Goal: Task Accomplishment & Management: Manage account settings

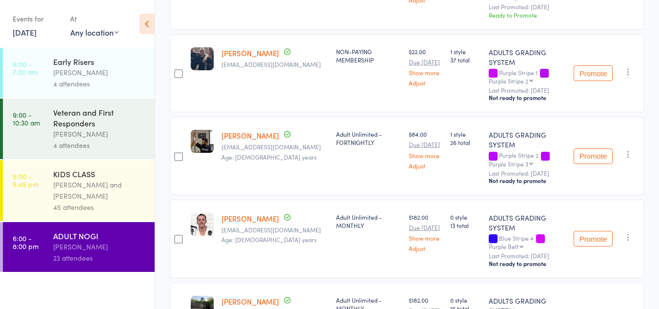
scroll to position [247, 0]
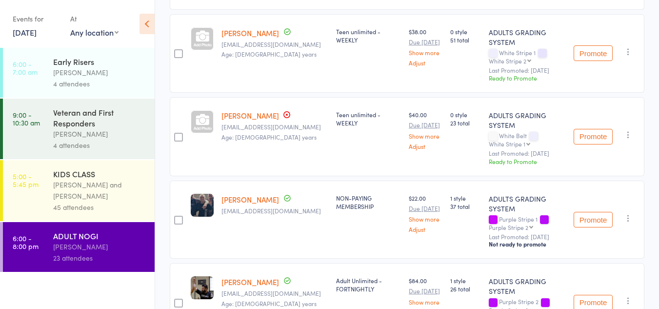
click at [86, 196] on div "[PERSON_NAME] and [PERSON_NAME]" at bounding box center [99, 190] width 93 height 22
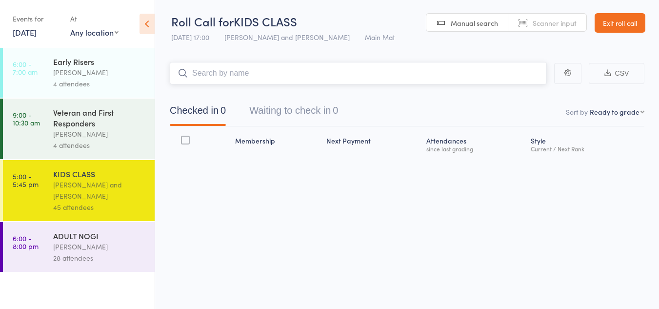
scroll to position [0, 0]
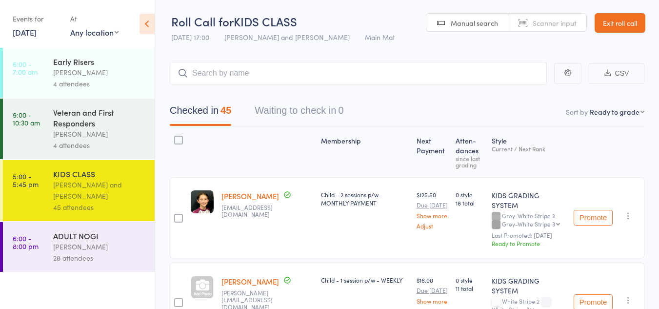
click at [26, 33] on link "[DATE]" at bounding box center [25, 32] width 24 height 11
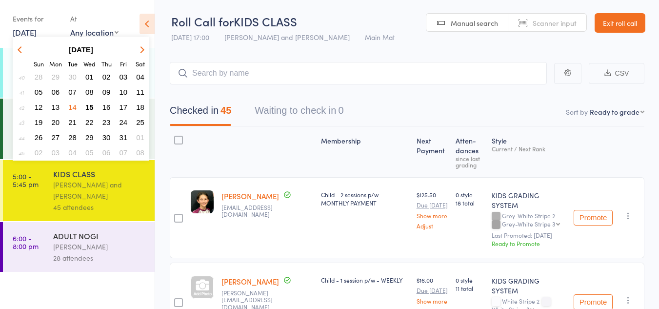
click at [91, 108] on span "15" at bounding box center [89, 107] width 8 height 8
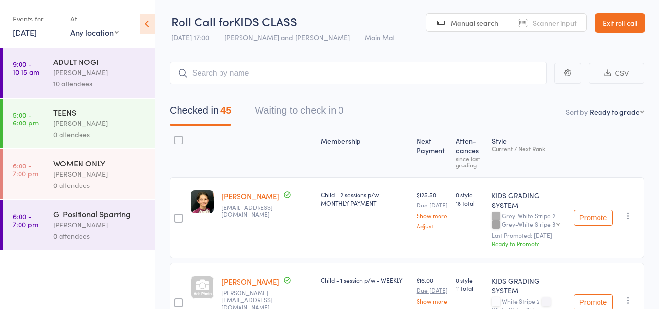
click at [82, 80] on div "10 attendees" at bounding box center [99, 83] width 93 height 11
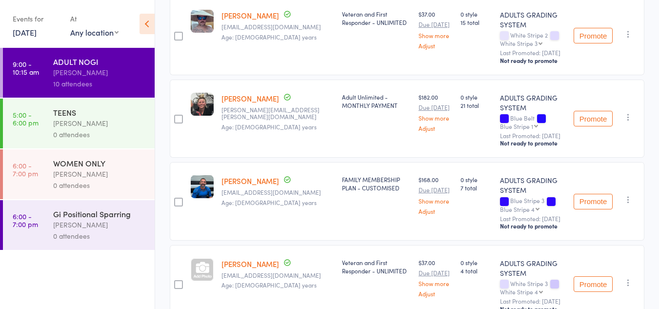
scroll to position [342, 0]
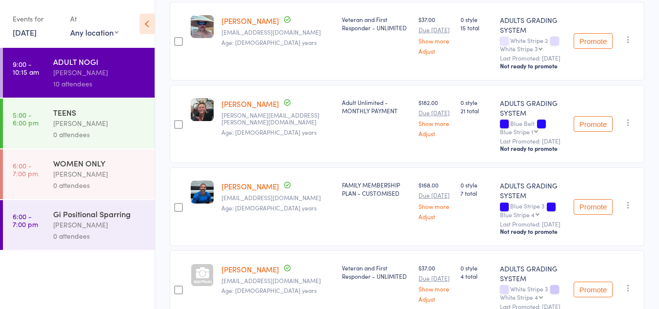
click at [251, 190] on link "[PERSON_NAME]" at bounding box center [251, 186] width 58 height 10
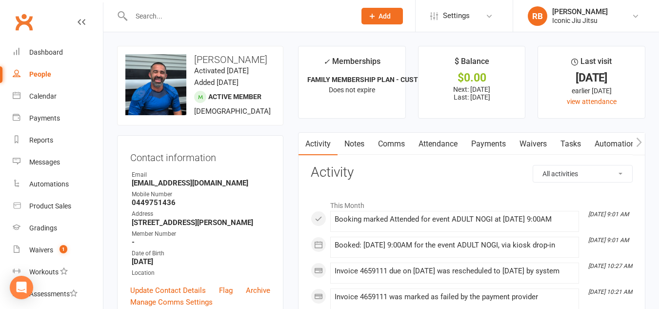
click at [492, 143] on link "Payments" at bounding box center [489, 144] width 48 height 22
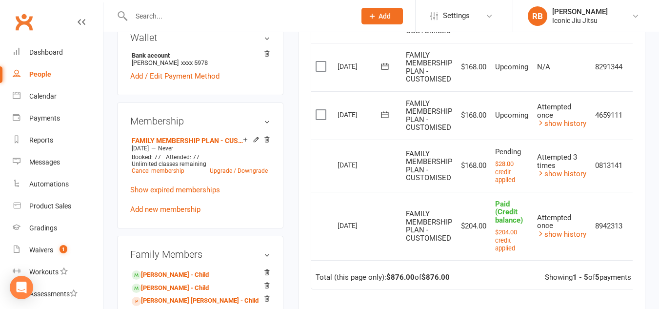
scroll to position [293, 0]
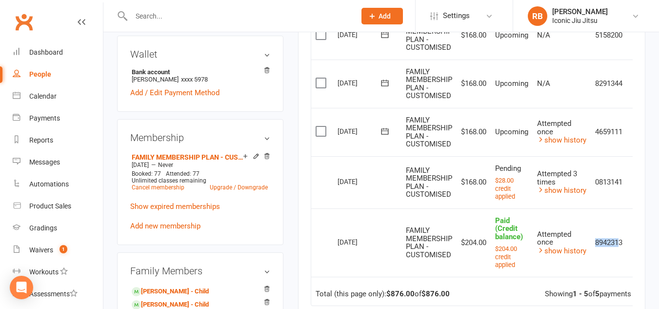
drag, startPoint x: 622, startPoint y: 265, endPoint x: 599, endPoint y: 262, distance: 23.1
click at [599, 262] on td "8942313" at bounding box center [609, 242] width 37 height 68
click at [78, 20] on icon at bounding box center [82, 22] width 8 height 8
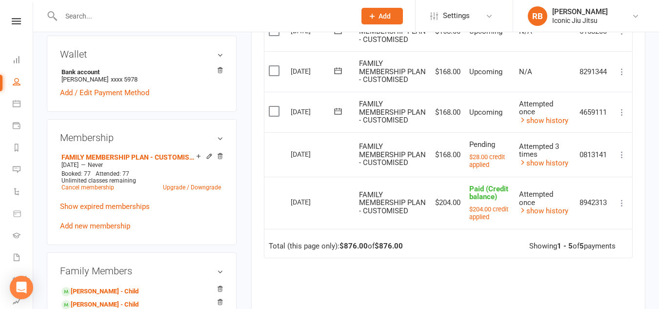
click at [621, 160] on icon at bounding box center [622, 155] width 10 height 10
click at [624, 117] on icon at bounding box center [622, 112] width 10 height 10
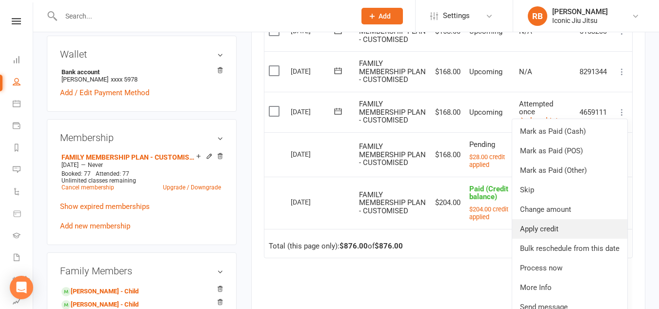
click at [533, 239] on link "Apply credit" at bounding box center [570, 229] width 115 height 20
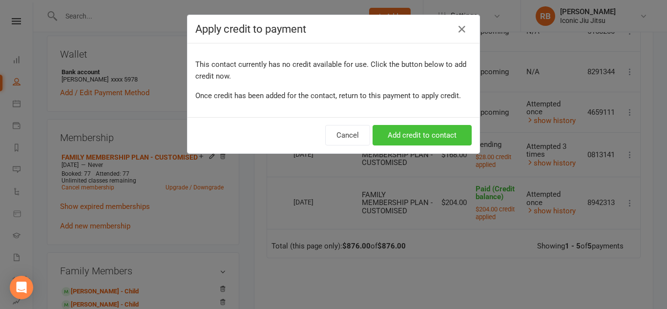
click at [414, 135] on button "Add credit to contact" at bounding box center [421, 135] width 99 height 21
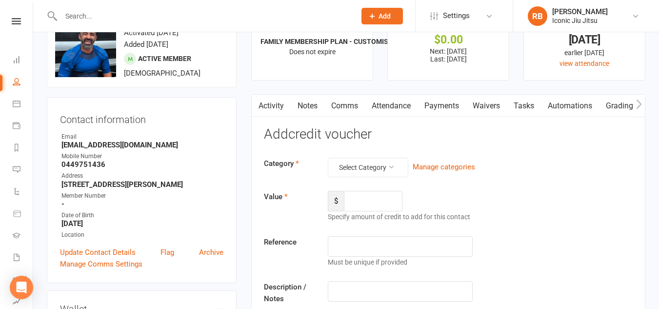
scroll to position [98, 0]
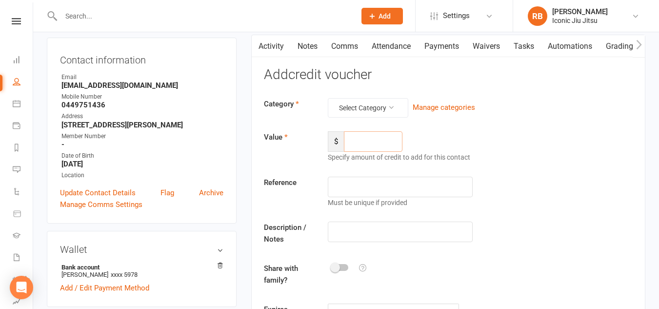
click at [374, 149] on input "number" at bounding box center [373, 141] width 59 height 21
type input "200"
click at [341, 233] on input "text" at bounding box center [400, 232] width 145 height 21
type input "cash"
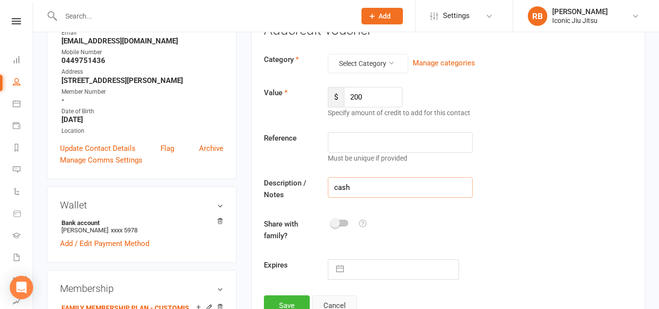
scroll to position [195, 0]
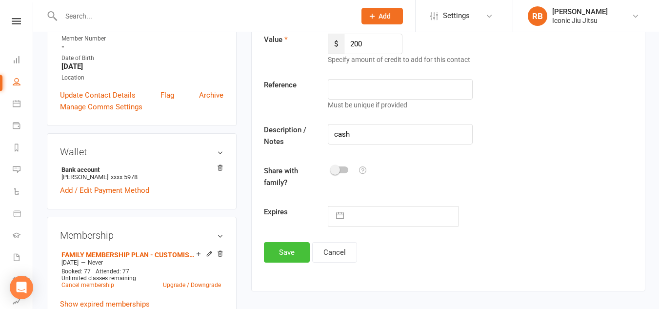
click at [285, 253] on button "Save" at bounding box center [287, 252] width 46 height 21
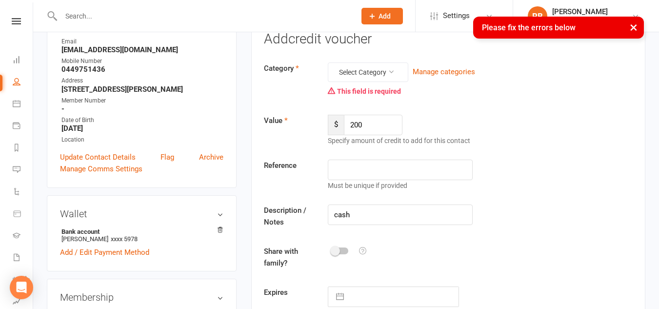
scroll to position [49, 0]
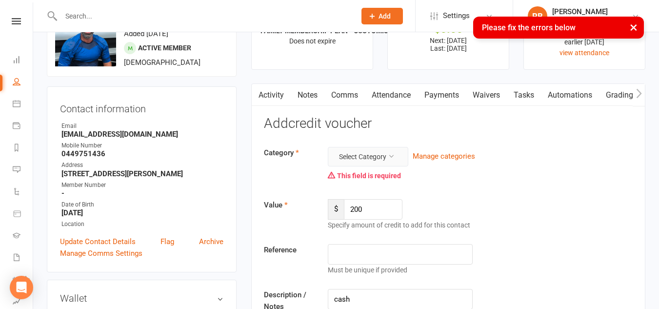
click at [390, 155] on icon at bounding box center [391, 156] width 7 height 7
click at [346, 199] on link "Gift Certificate" at bounding box center [353, 199] width 97 height 20
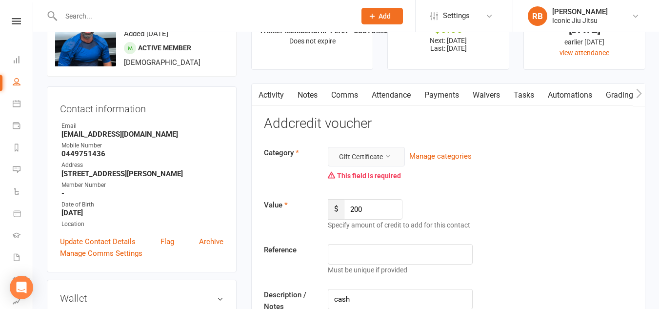
click at [386, 151] on button "Gift Certificate" at bounding box center [366, 157] width 77 height 20
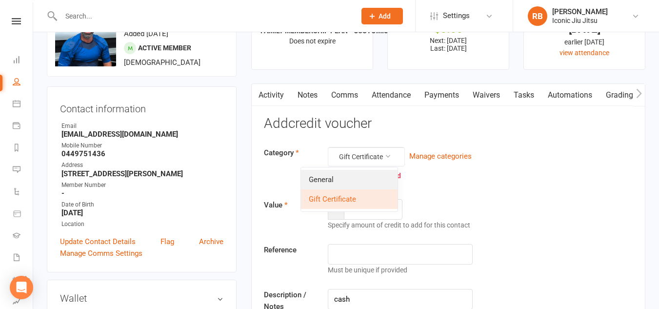
click at [335, 182] on link "General" at bounding box center [349, 180] width 97 height 20
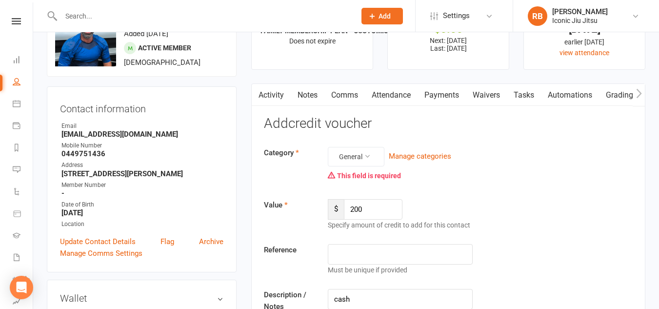
scroll to position [244, 0]
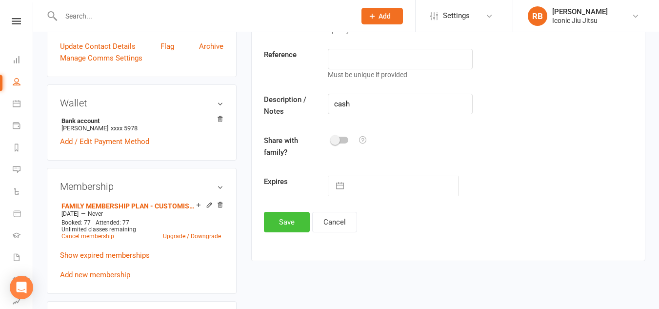
click at [279, 217] on button "Save" at bounding box center [287, 222] width 46 height 21
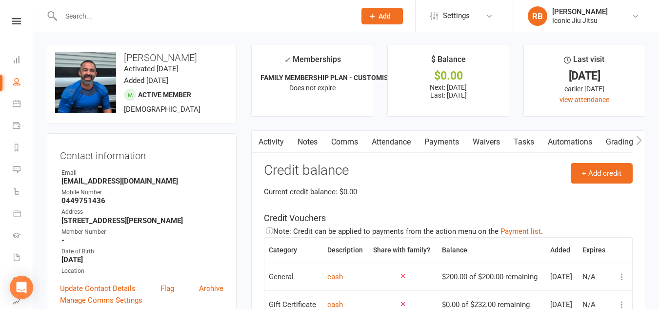
scroll to position [0, 0]
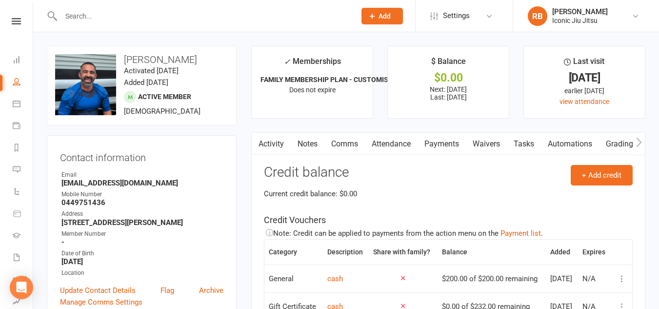
click at [446, 138] on link "Payments" at bounding box center [442, 144] width 48 height 22
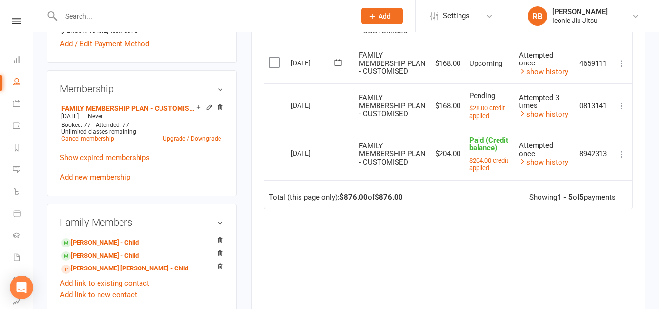
scroll to position [293, 0]
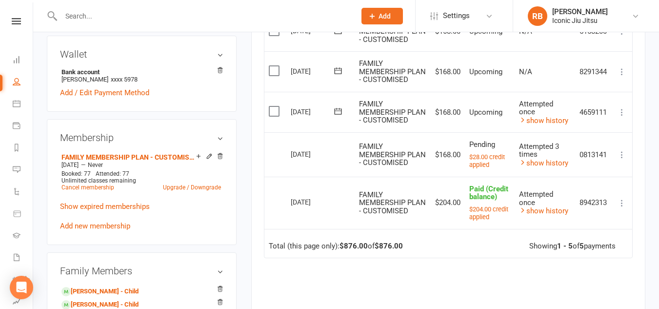
click at [621, 160] on icon at bounding box center [622, 155] width 10 height 10
click at [624, 117] on icon at bounding box center [622, 112] width 10 height 10
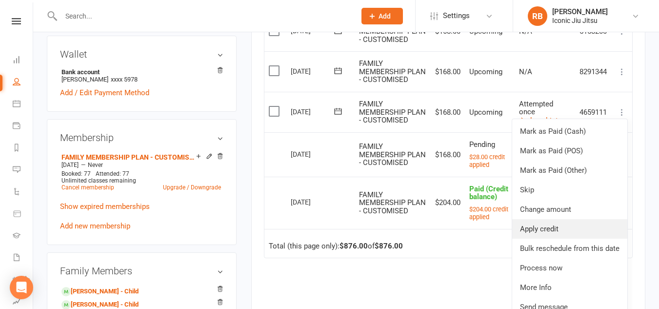
click at [543, 239] on link "Apply credit" at bounding box center [570, 229] width 115 height 20
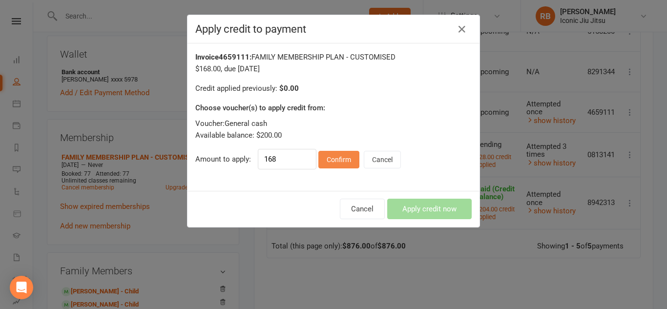
click at [337, 156] on button "Confirm" at bounding box center [338, 160] width 41 height 18
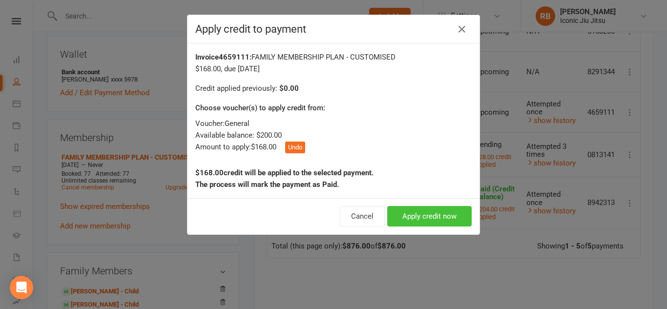
drag, startPoint x: 423, startPoint y: 215, endPoint x: 451, endPoint y: 216, distance: 27.8
click at [423, 215] on button "Apply credit now" at bounding box center [429, 216] width 84 height 21
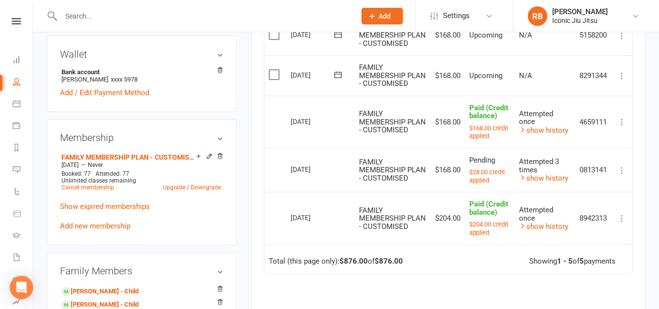
click at [620, 81] on icon at bounding box center [622, 76] width 10 height 10
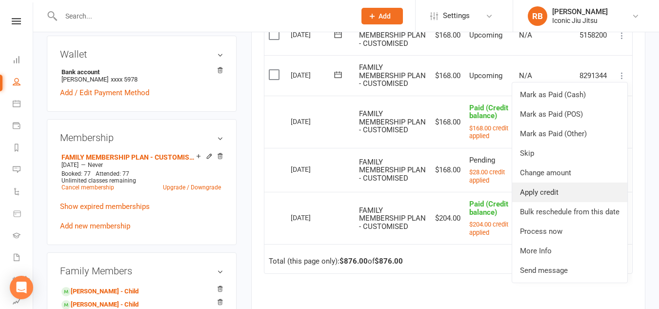
click at [543, 202] on link "Apply credit" at bounding box center [570, 193] width 115 height 20
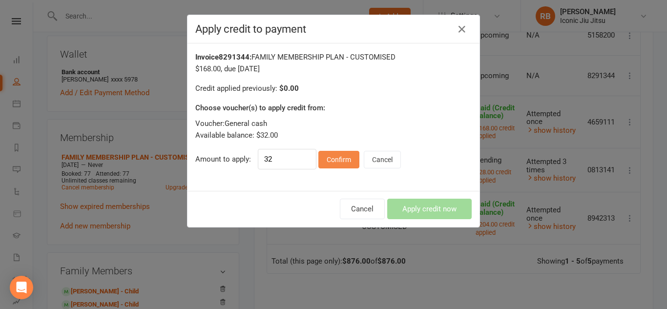
click at [329, 159] on button "Confirm" at bounding box center [338, 160] width 41 height 18
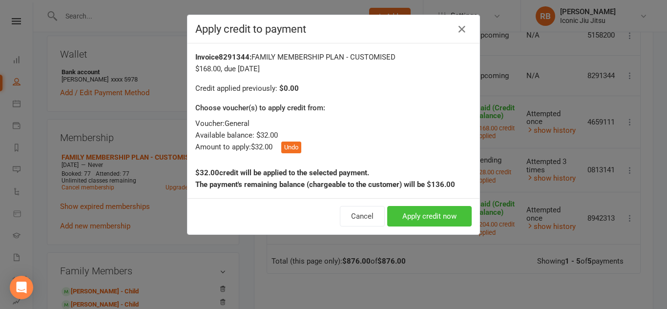
click at [431, 216] on button "Apply credit now" at bounding box center [429, 216] width 84 height 21
